Goal: Information Seeking & Learning: Compare options

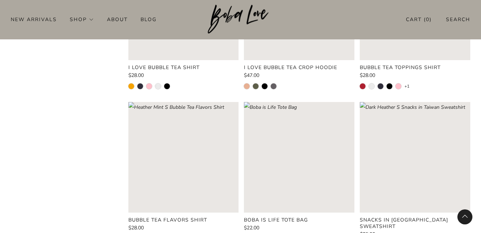
scroll to position [1001, 0]
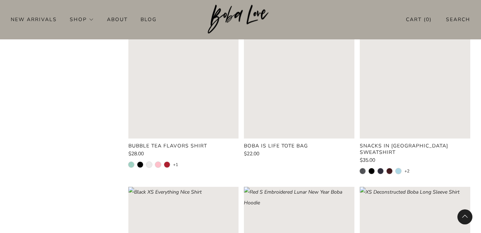
click at [420, 107] on rect "Loading image: Dark Heather S Snacks in Taiwan Sweatshirt" at bounding box center [415, 83] width 110 height 110
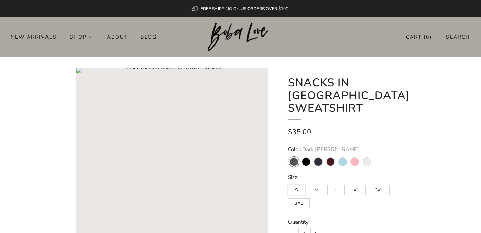
scroll to position [36, 0]
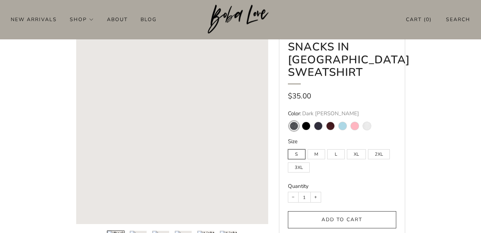
click at [334, 156] on label "L" at bounding box center [336, 154] width 18 height 10
click at [327, 146] on input "L" at bounding box center [327, 145] width 0 height 0
radio input "true"
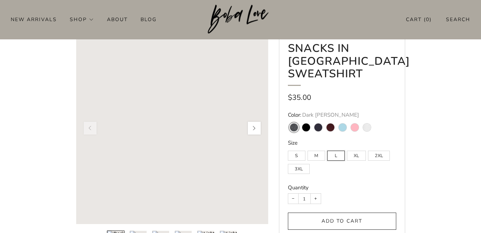
scroll to position [71, 0]
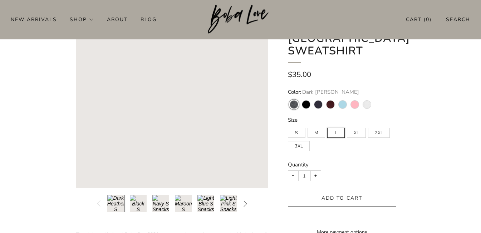
click at [306, 103] on variant-swatch "Black" at bounding box center [306, 104] width 8 height 8
click at [300, 96] on input "Black" at bounding box center [300, 96] width 0 height 0
radio input "true"
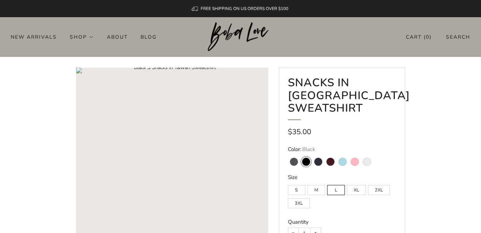
click at [321, 162] on variant-swatch "Navy" at bounding box center [318, 162] width 8 height 8
click at [312, 153] on input "Navy" at bounding box center [312, 153] width 0 height 0
radio input "true"
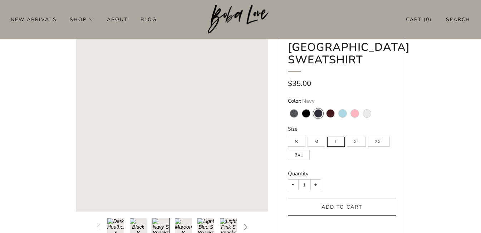
scroll to position [36, 0]
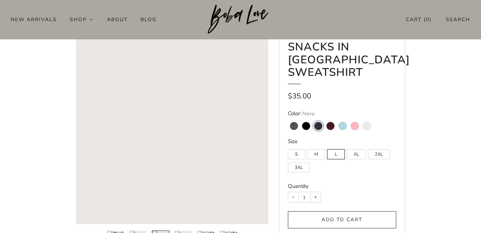
click at [333, 127] on variant-swatch "Maroon" at bounding box center [330, 126] width 8 height 8
click at [324, 118] on input "Maroon" at bounding box center [324, 117] width 0 height 0
radio input "true"
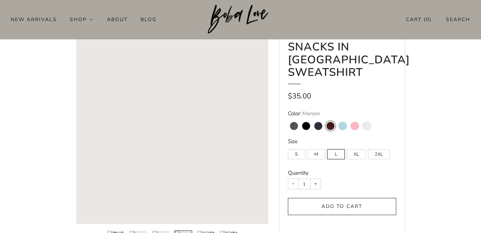
click at [340, 128] on variant-swatch "Light Blue" at bounding box center [343, 126] width 8 height 8
click at [336, 118] on input "Light Blue" at bounding box center [336, 117] width 0 height 0
radio input "true"
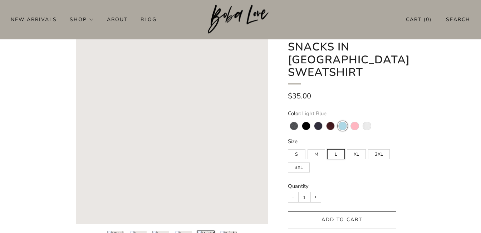
click at [353, 129] on variant-swatch "Light Pink" at bounding box center [355, 126] width 8 height 8
click at [349, 118] on input "Light Pink" at bounding box center [348, 117] width 0 height 0
radio input "true"
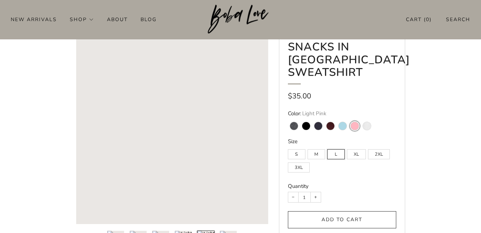
click at [367, 129] on variant-swatch "White" at bounding box center [367, 126] width 8 height 8
click at [361, 118] on input "White" at bounding box center [360, 117] width 0 height 0
radio input "true"
click at [295, 126] on variant-swatch "Dark Heather" at bounding box center [294, 126] width 8 height 8
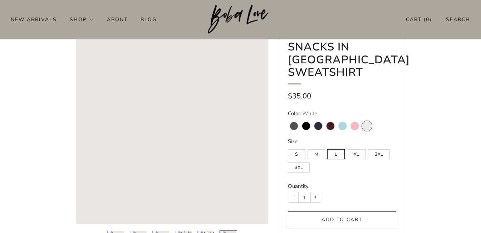
click at [288, 118] on input "Dark Heather" at bounding box center [287, 117] width 0 height 0
radio input "true"
click at [182, 117] on rect "Loading image: Dark Heather S Snacks in Taiwan Sweatshirt" at bounding box center [172, 128] width 192 height 192
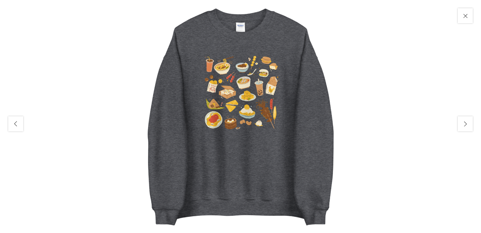
click at [247, 94] on img at bounding box center [240, 116] width 233 height 233
